Goal: Information Seeking & Learning: Understand process/instructions

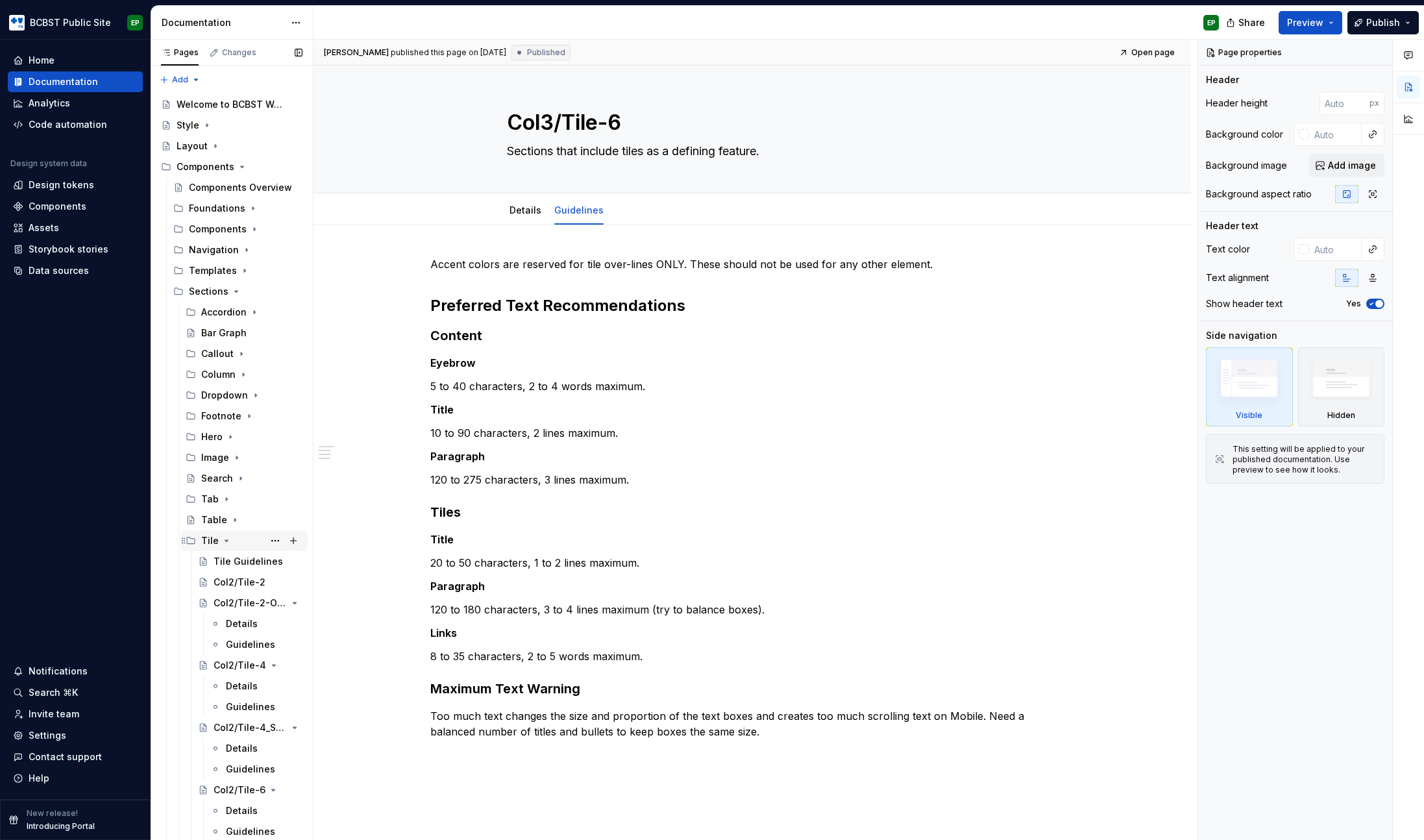
click at [227, 539] on icon "Page tree" at bounding box center [226, 540] width 10 height 10
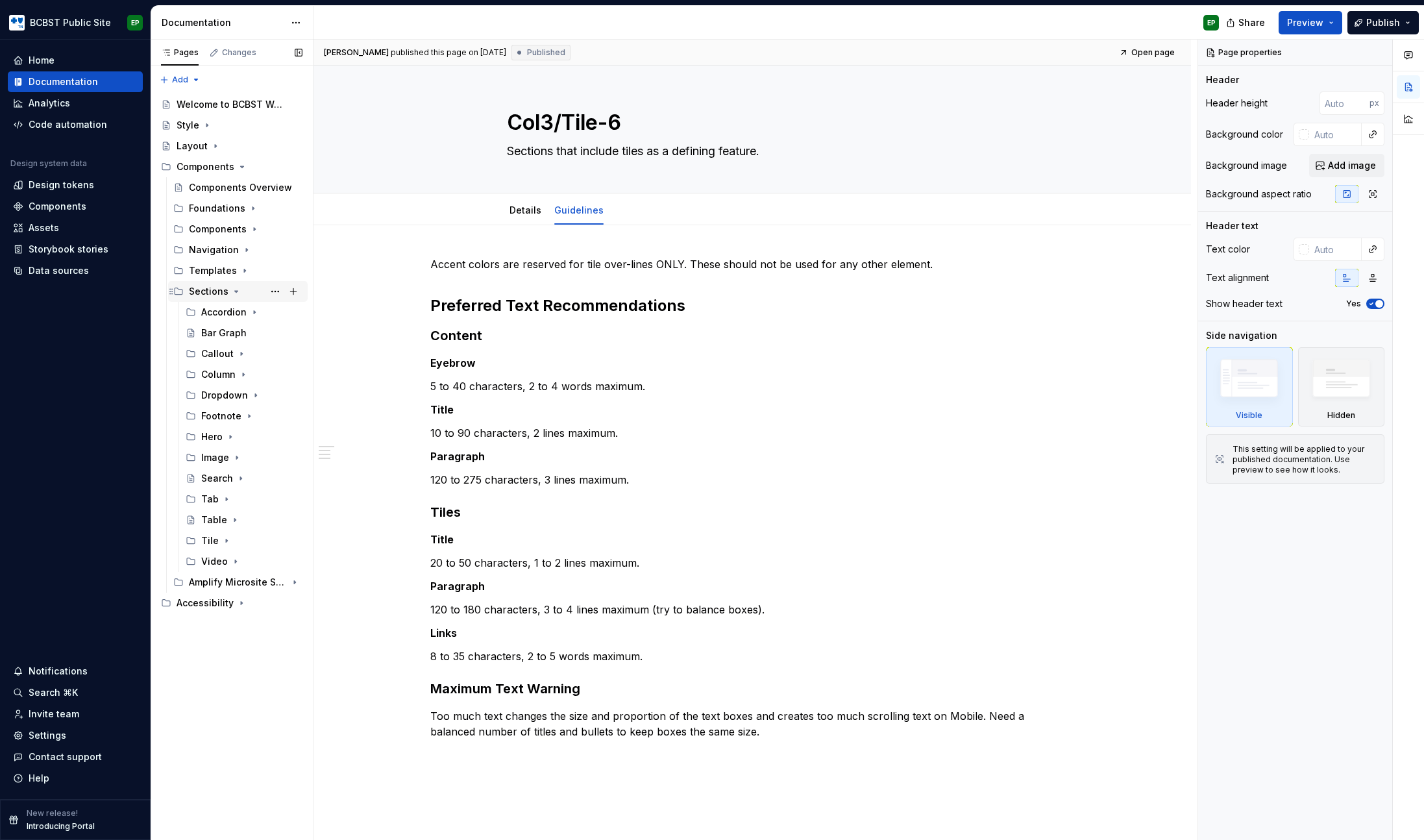
click at [234, 289] on icon "Page tree" at bounding box center [236, 291] width 10 height 10
click at [222, 143] on div "Layout" at bounding box center [239, 145] width 126 height 18
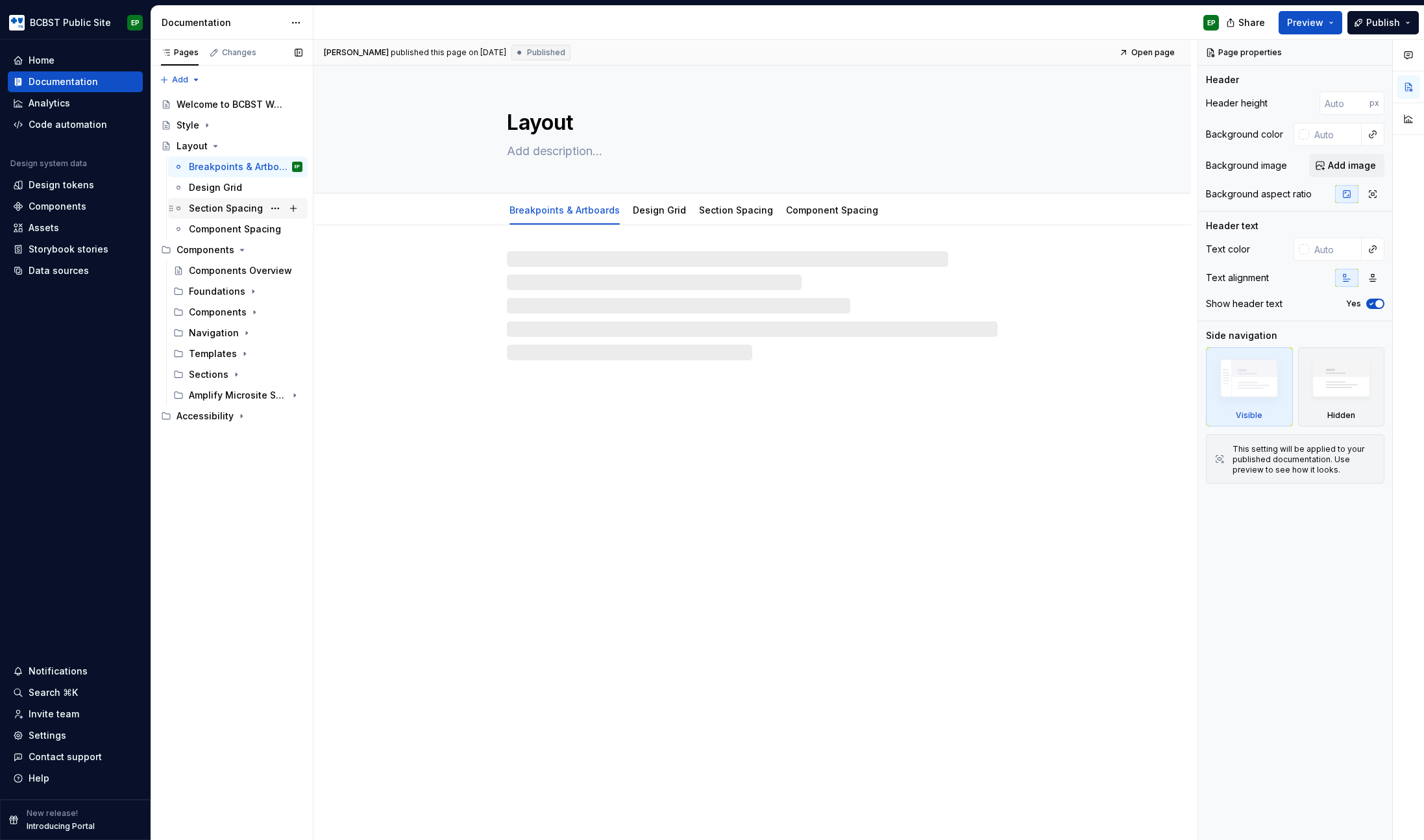
click at [234, 210] on div "Section Spacing" at bounding box center [226, 208] width 74 height 13
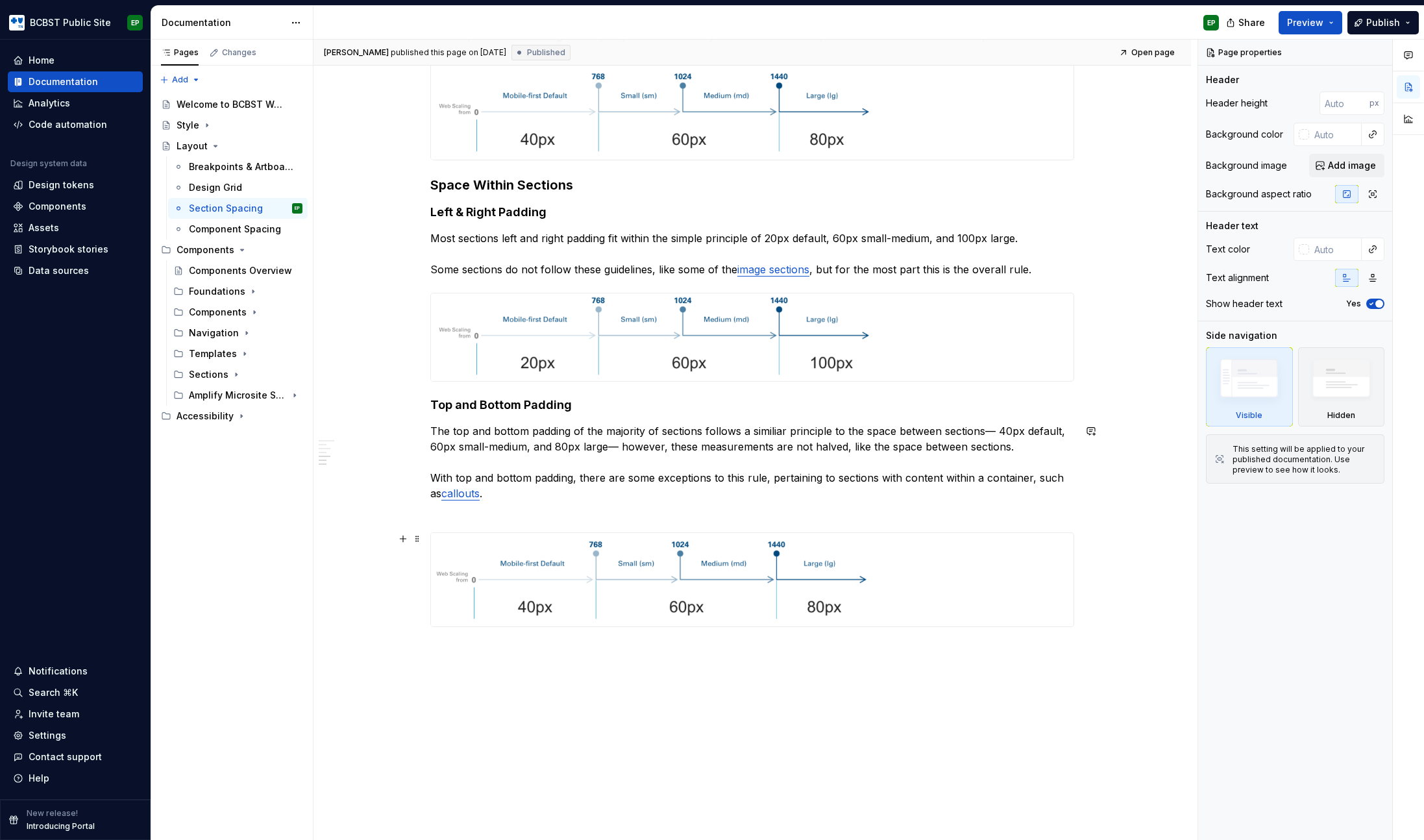
scroll to position [503, 0]
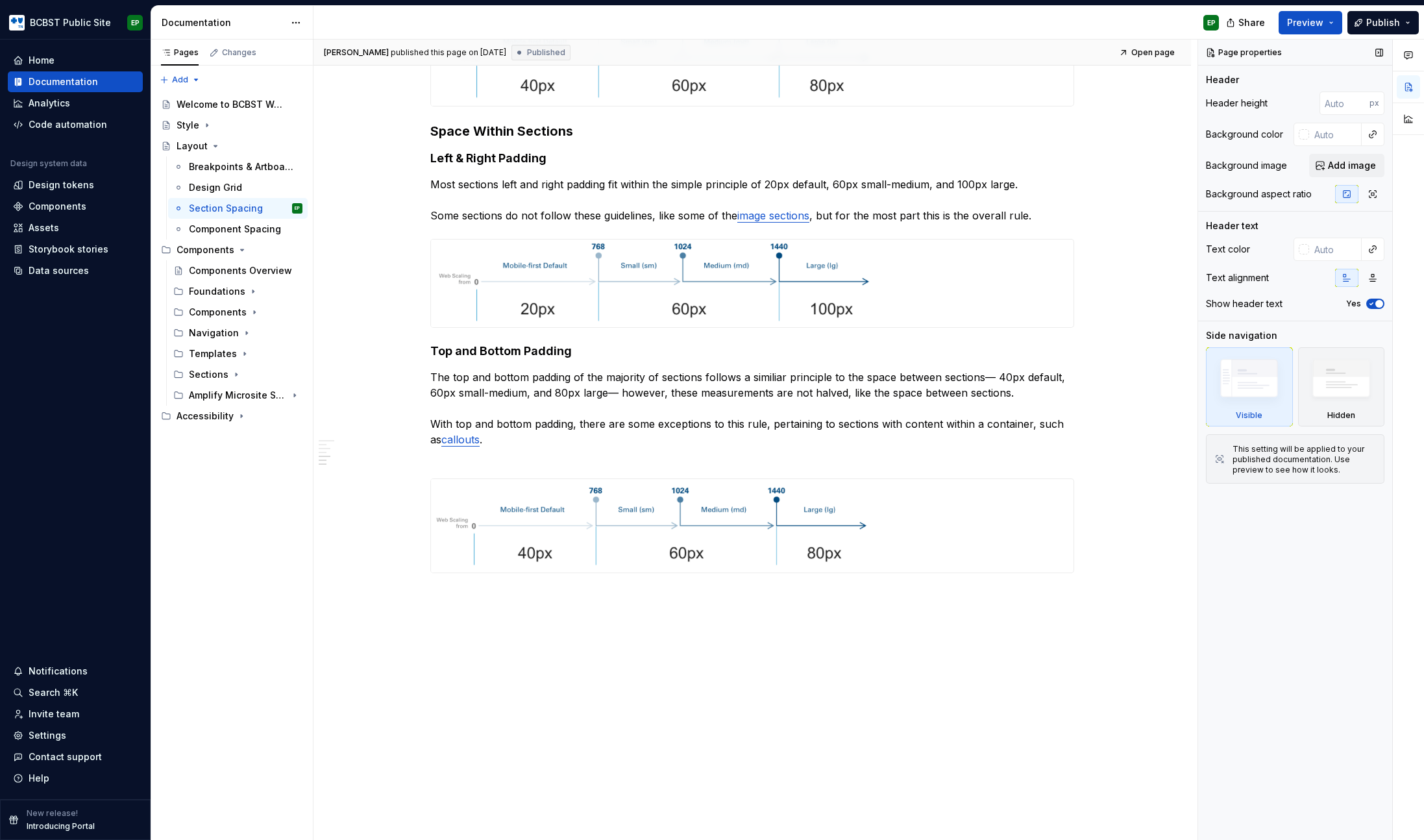
click at [1265, 531] on div "Page properties Header Header height px Background color Background image Add i…" at bounding box center [1295, 439] width 194 height 801
type textarea "*"
